Goal: Task Accomplishment & Management: Use online tool/utility

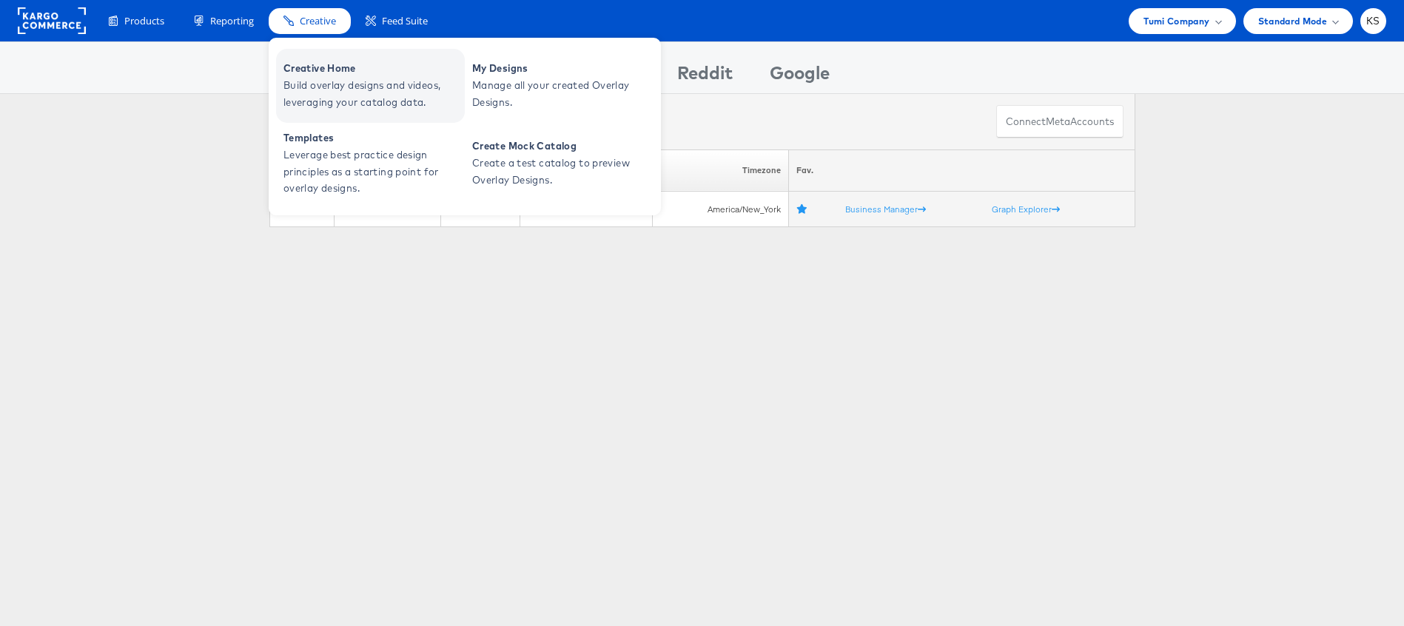
click at [327, 87] on span "Build overlay designs and videos, leveraging your catalog data." at bounding box center [373, 94] width 178 height 34
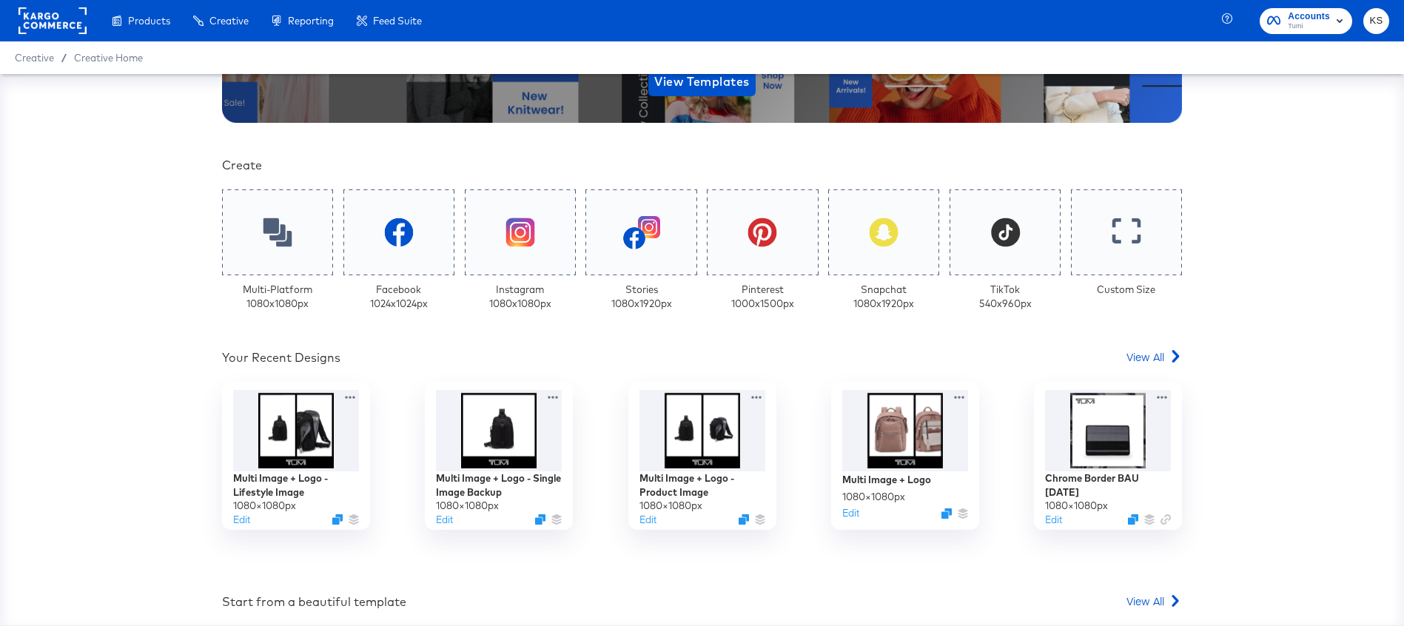
scroll to position [209, 0]
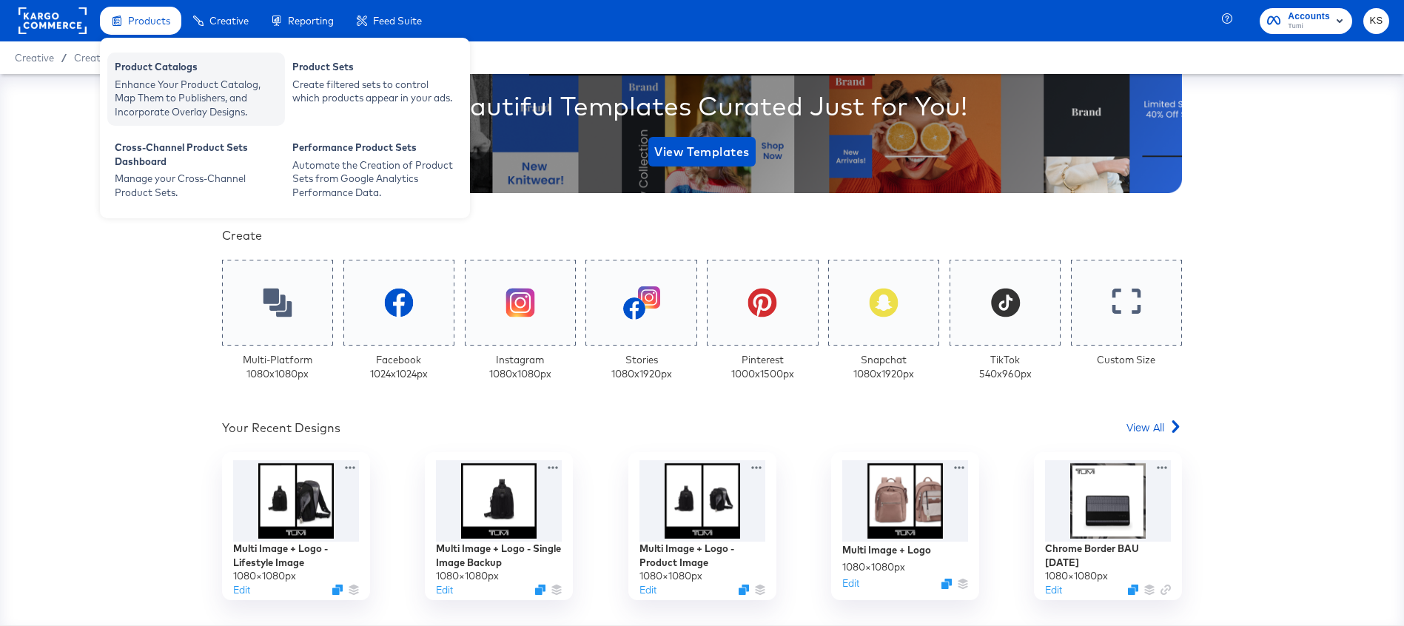
click at [160, 93] on div "Enhance Your Product Catalog, Map Them to Publishers, and Incorporate Overlay D…" at bounding box center [196, 98] width 163 height 41
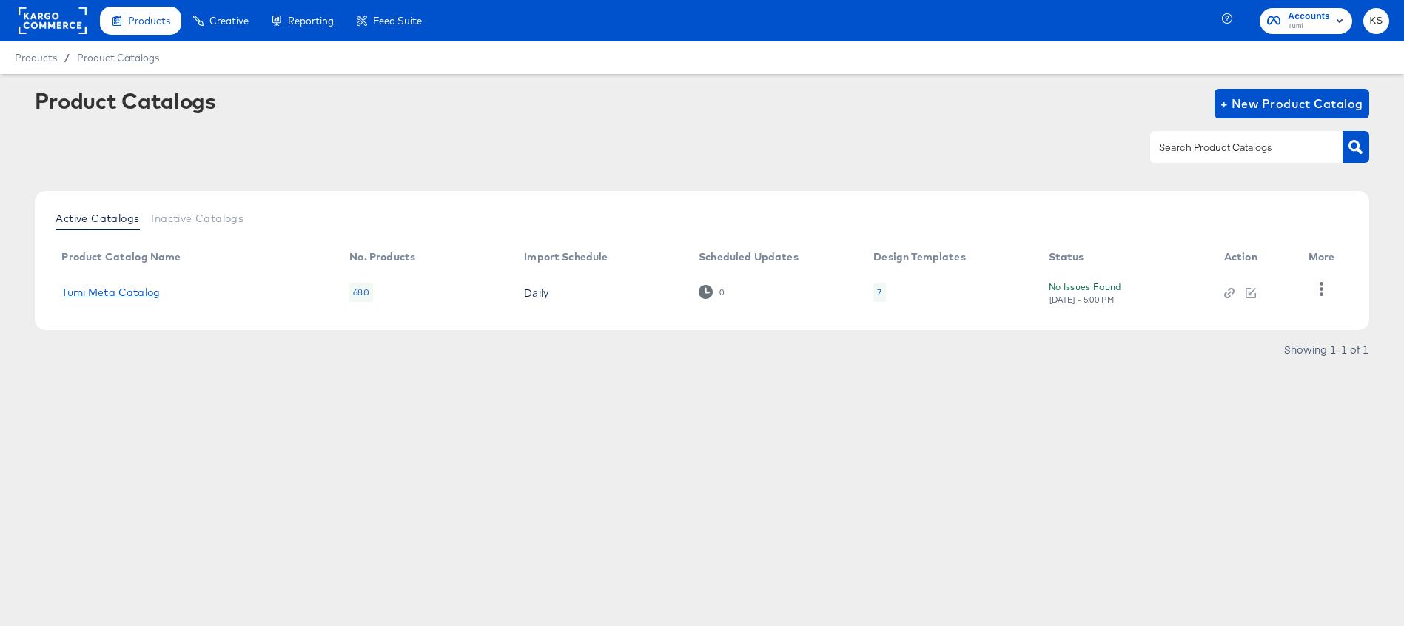
click at [139, 293] on link "Tumi Meta Catalog" at bounding box center [110, 292] width 98 height 12
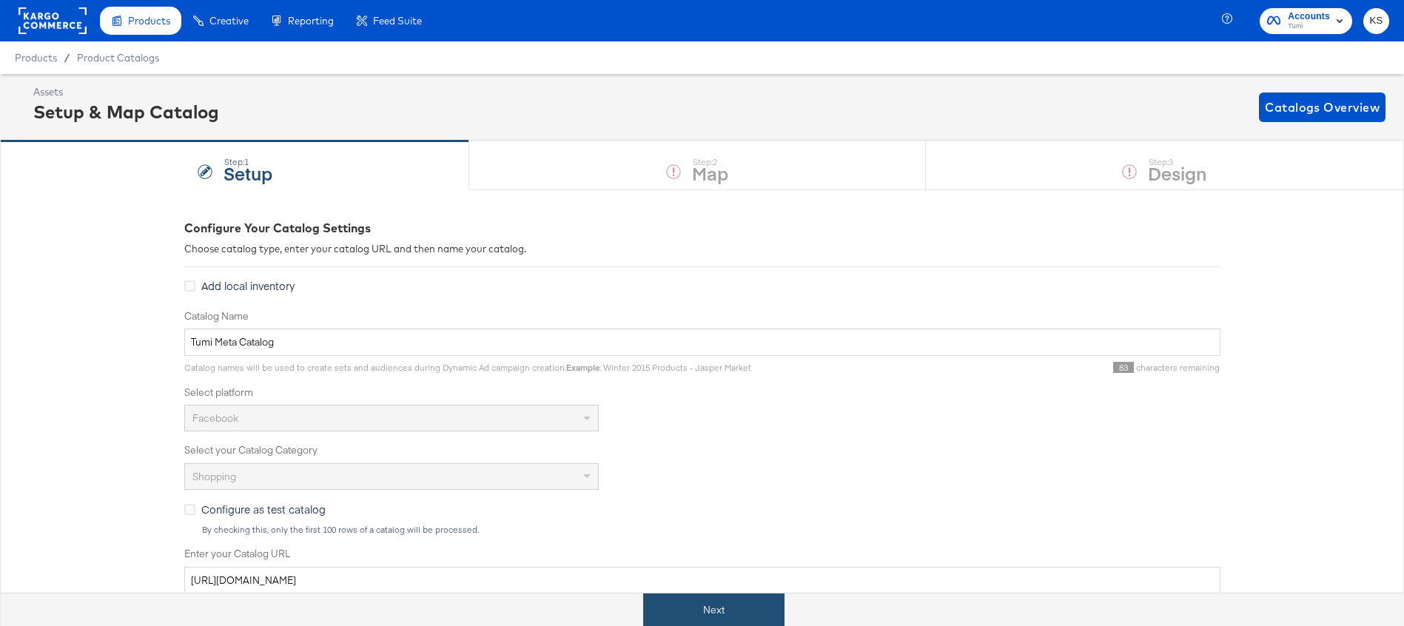
click at [737, 605] on button "Next" at bounding box center [713, 610] width 141 height 33
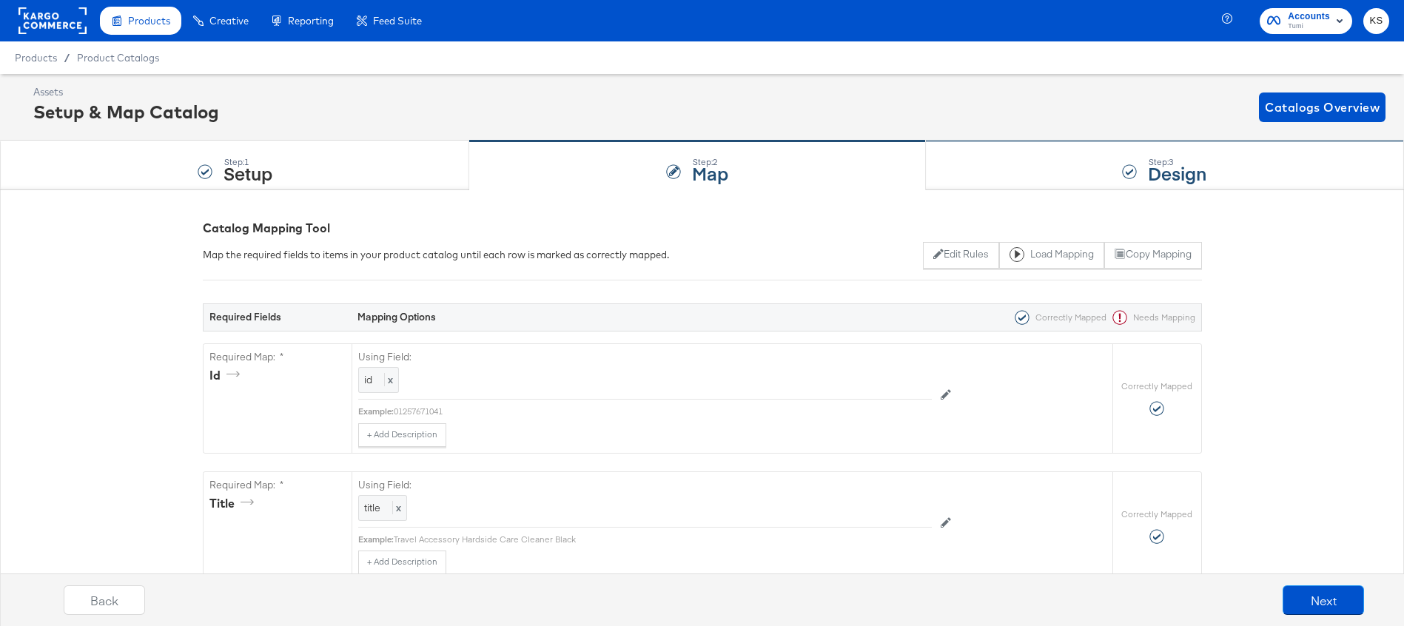
click at [999, 167] on div "Step: 3 Design" at bounding box center [1165, 165] width 478 height 49
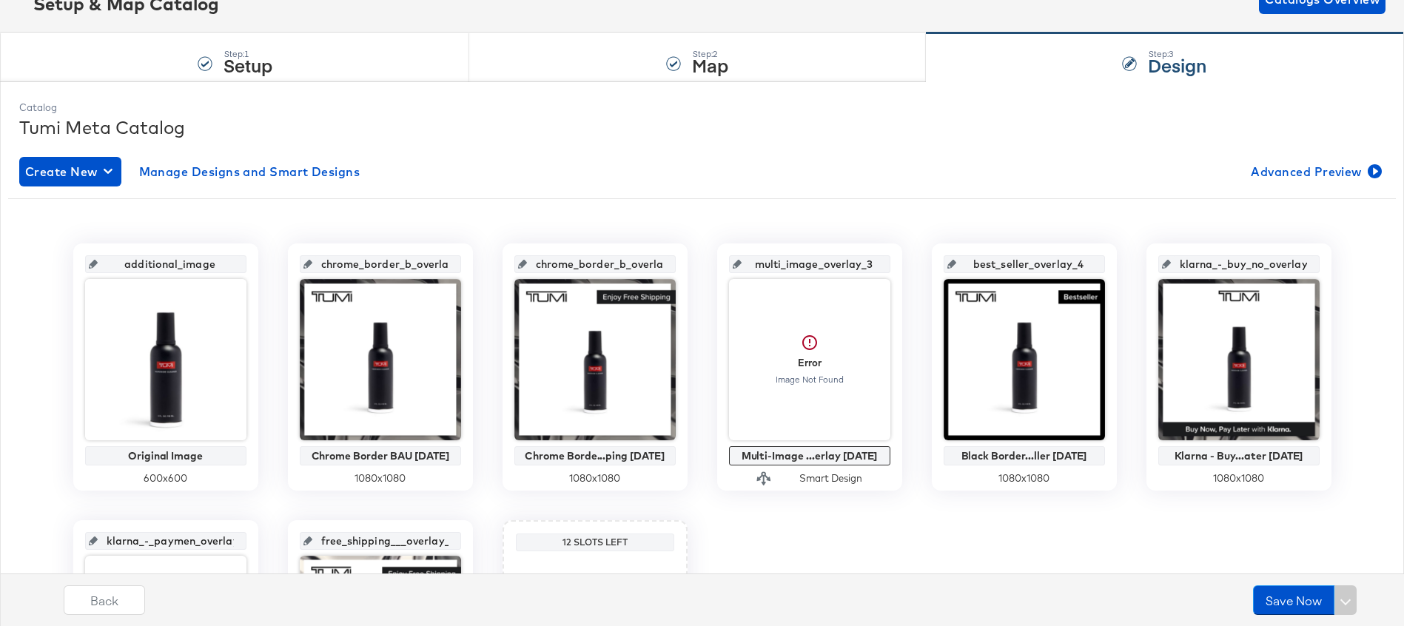
scroll to position [90, 0]
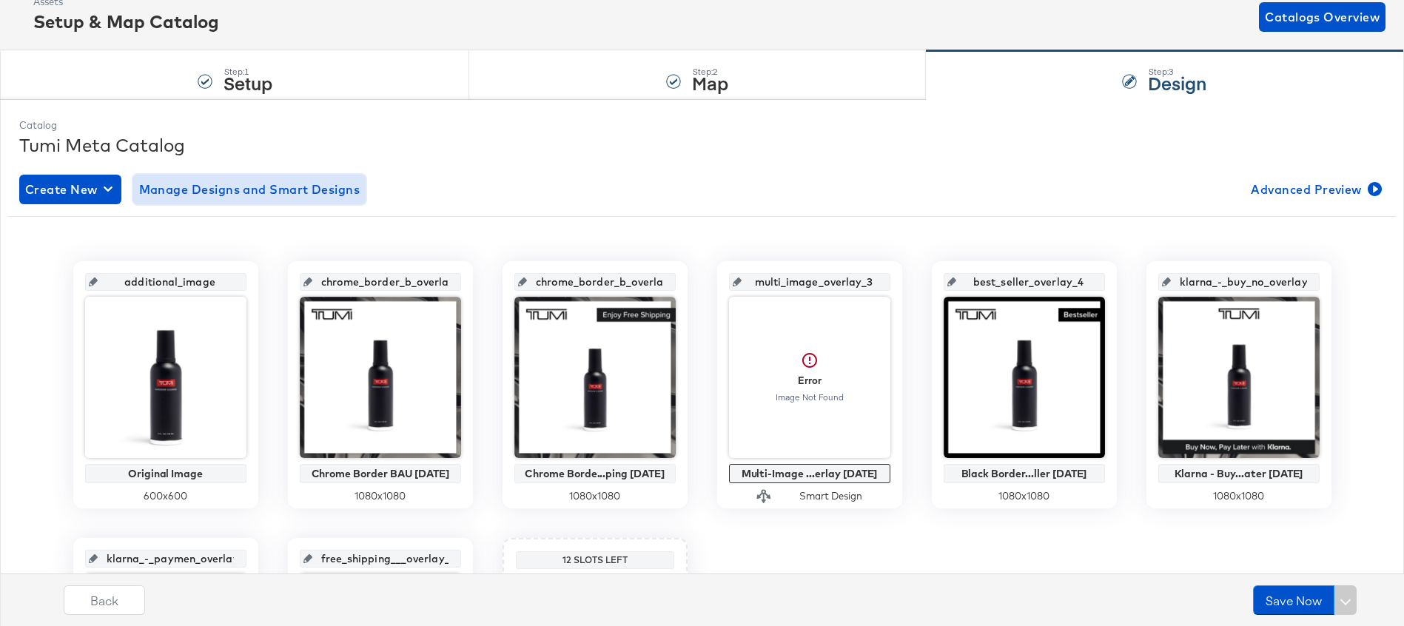
click at [307, 187] on span "Manage Designs and Smart Designs" at bounding box center [249, 189] width 221 height 21
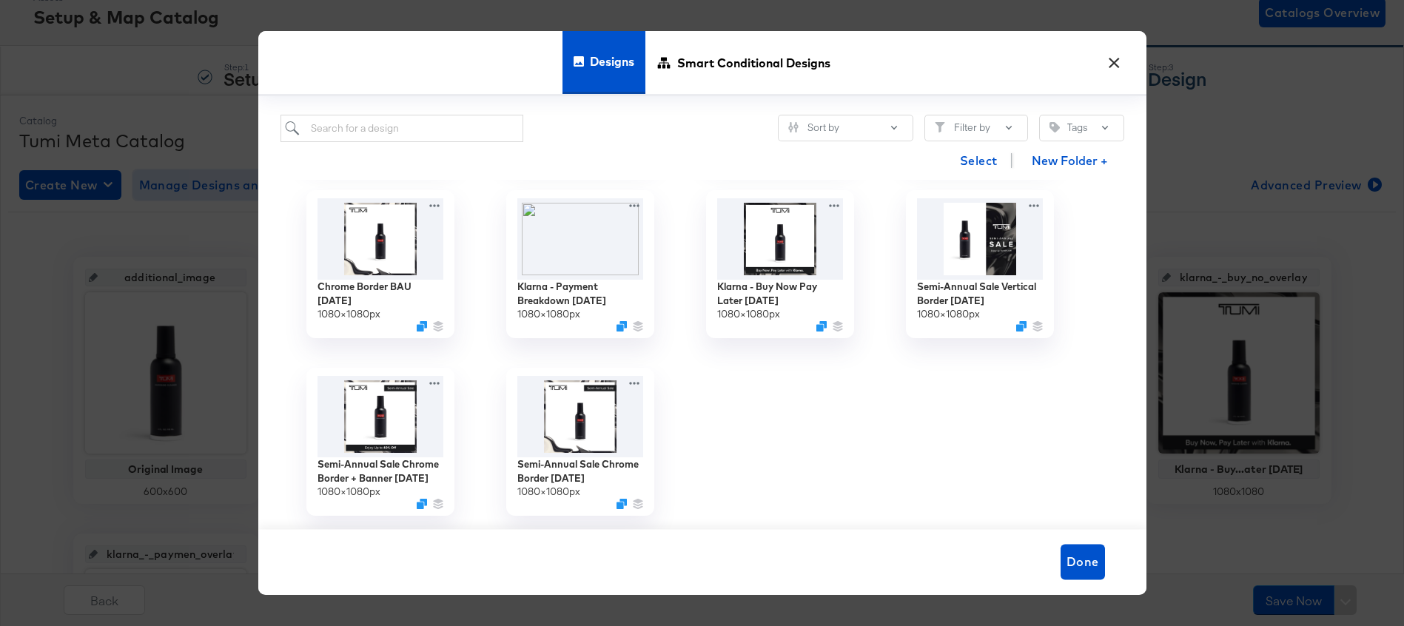
scroll to position [98, 0]
click at [1116, 64] on button "×" at bounding box center [1115, 59] width 27 height 27
